Goal: Navigation & Orientation: Find specific page/section

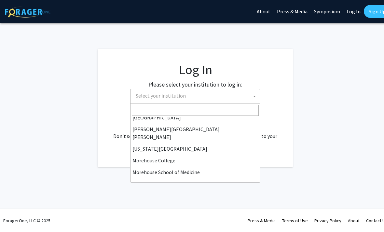
scroll to position [122, 0]
select select "1"
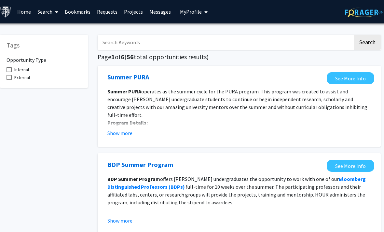
scroll to position [0, 5]
click at [8, 70] on span at bounding box center [9, 69] width 5 height 5
click at [9, 72] on input "Internal" at bounding box center [9, 72] width 0 height 0
checkbox input "true"
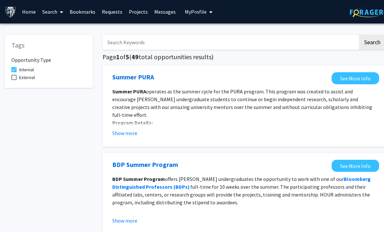
click at [132, 40] on input "Search Keywords" at bounding box center [229, 42] width 255 height 15
click at [256, 43] on input "Biomedical eenginiring" at bounding box center [229, 42] width 255 height 15
click at [369, 41] on button "Search" at bounding box center [372, 42] width 27 height 15
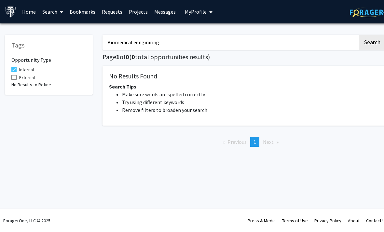
click at [178, 44] on input "Biomedical eenginiring" at bounding box center [229, 42] width 255 height 15
type input "B"
click at [366, 40] on button "Search" at bounding box center [372, 42] width 27 height 15
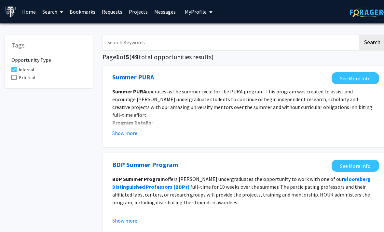
click at [134, 44] on input "Search Keywords" at bounding box center [229, 42] width 255 height 15
click at [232, 40] on input "Graduate" at bounding box center [229, 42] width 255 height 15
type input "Graduate"
click at [370, 40] on button "Search" at bounding box center [372, 42] width 27 height 15
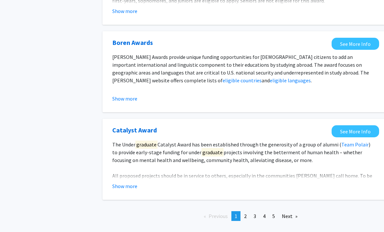
scroll to position [741, 0]
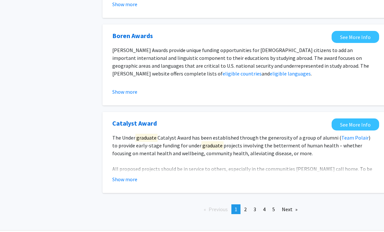
click at [289, 212] on link "Next page" at bounding box center [289, 209] width 22 height 10
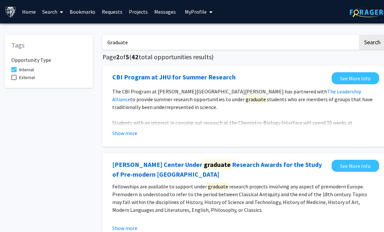
click at [134, 13] on link "Projects" at bounding box center [138, 11] width 25 height 23
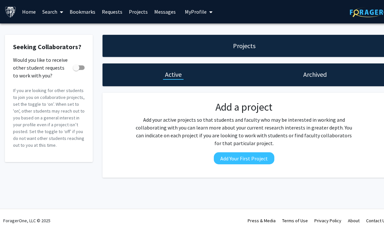
click at [30, 12] on link "Home" at bounding box center [29, 11] width 20 height 23
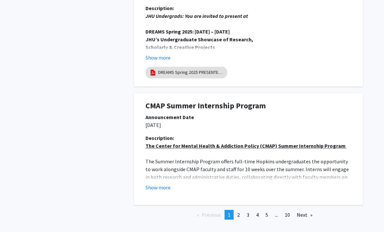
scroll to position [1212, 7]
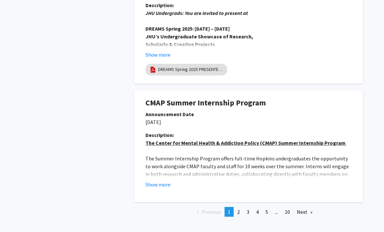
click at [308, 211] on link "Next page" at bounding box center [304, 212] width 22 height 10
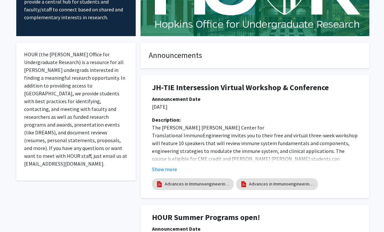
scroll to position [0, 0]
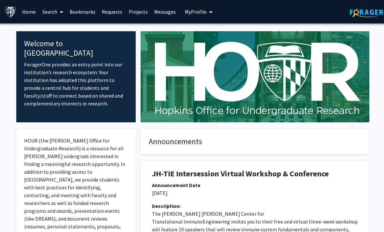
click at [56, 13] on link "Search" at bounding box center [52, 11] width 27 height 23
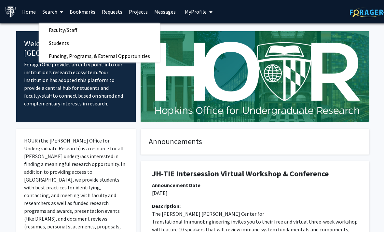
click at [87, 31] on link "Faculty/Staff" at bounding box center [99, 30] width 121 height 10
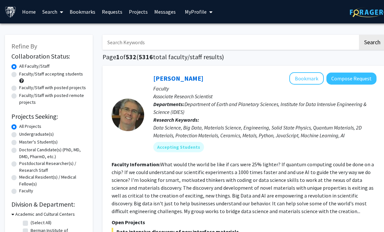
click at [52, 7] on link "Search" at bounding box center [52, 11] width 27 height 23
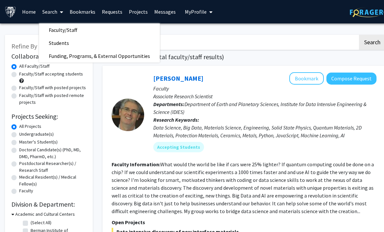
click at [60, 32] on span "Faculty/Staff" at bounding box center [63, 29] width 48 height 13
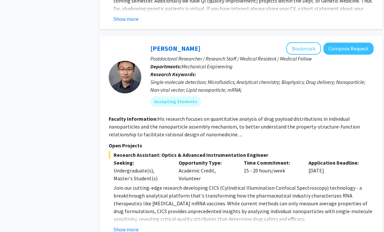
scroll to position [613, 3]
click at [308, 43] on button "Bookmark" at bounding box center [303, 49] width 34 height 12
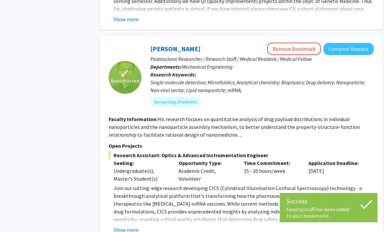
click at [291, 43] on button "Remove Bookmark" at bounding box center [294, 49] width 54 height 12
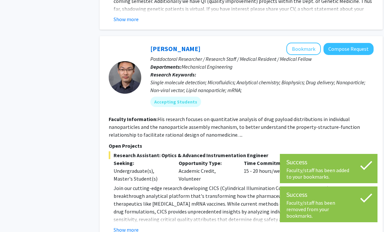
click at [302, 43] on button "Bookmark" at bounding box center [303, 49] width 34 height 12
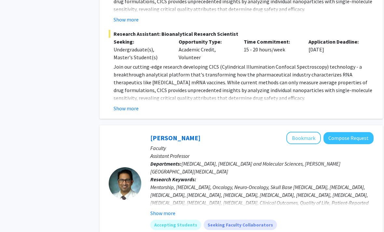
scroll to position [911, 3]
click at [303, 132] on button "Bookmark" at bounding box center [303, 138] width 34 height 12
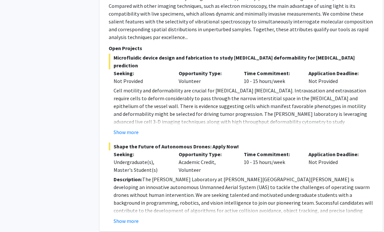
scroll to position [2232, 3]
